Goal: Register for event/course

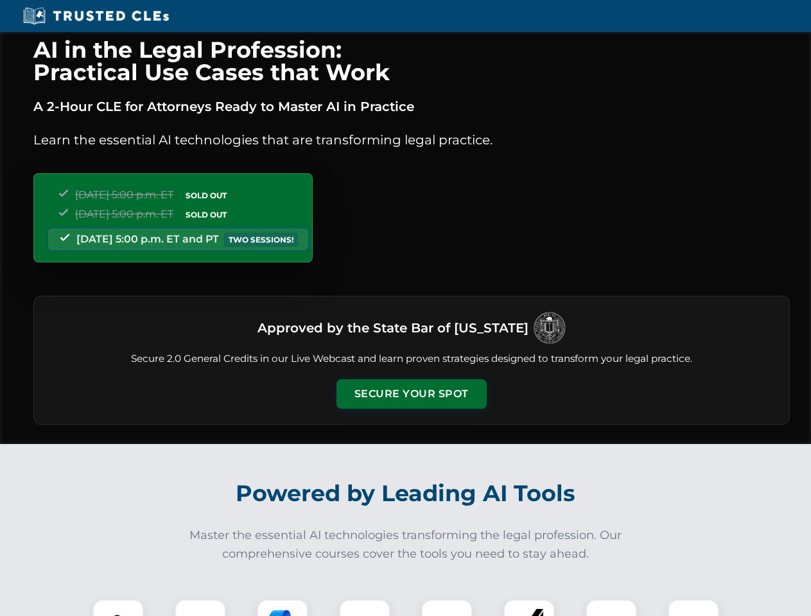
click at [411, 394] on button "Secure Your Spot" at bounding box center [411, 394] width 150 height 30
click at [118, 608] on img at bounding box center [117, 625] width 37 height 37
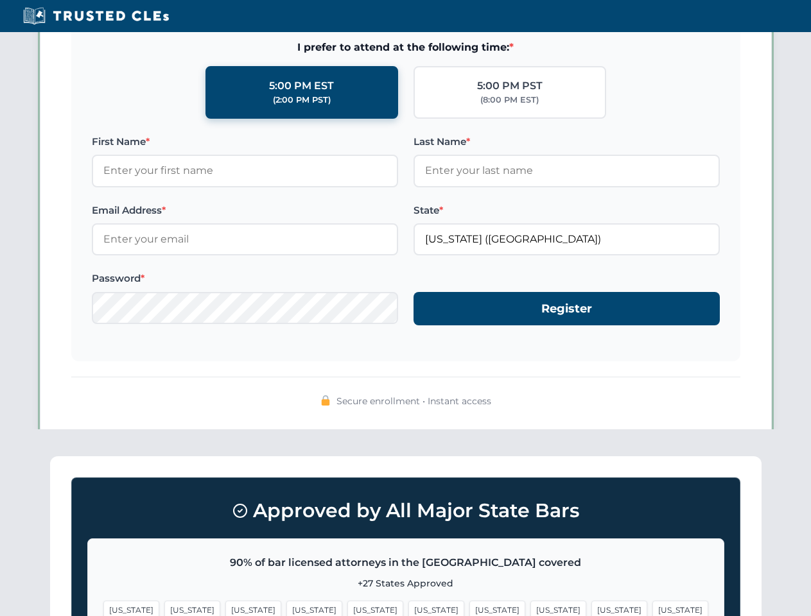
click at [469, 608] on span "[US_STATE]" at bounding box center [497, 610] width 56 height 19
click at [591, 608] on span "[US_STATE]" at bounding box center [619, 610] width 56 height 19
